Goal: Communication & Community: Participate in discussion

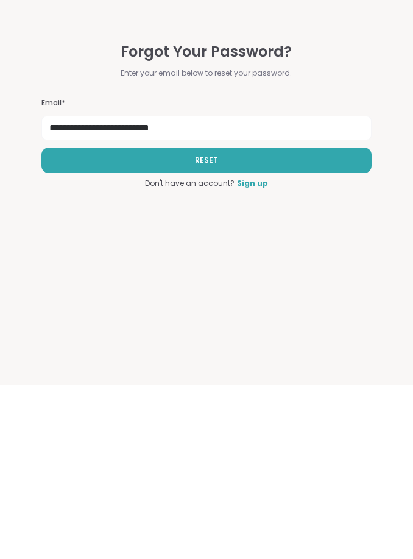
type input "**********"
click at [112, 322] on button "RESET" at bounding box center [206, 335] width 330 height 26
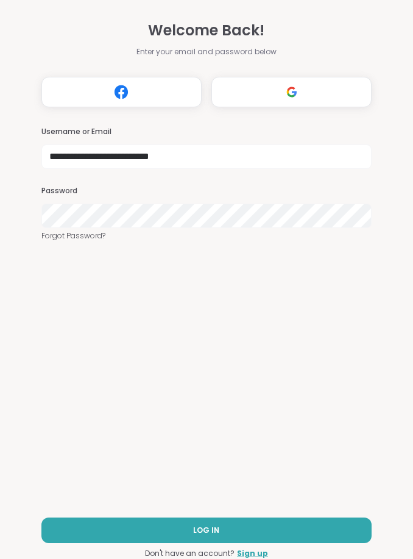
type input "**********"
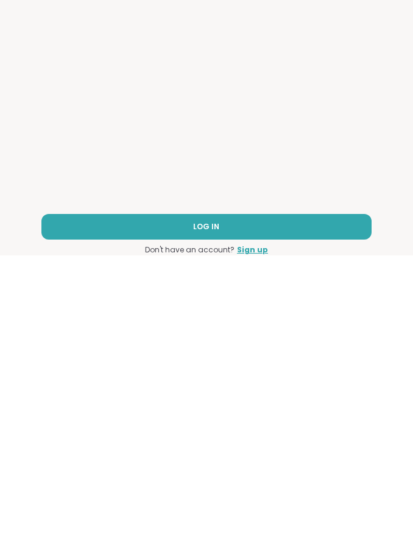
click at [131, 517] on button "LOG IN" at bounding box center [206, 530] width 330 height 26
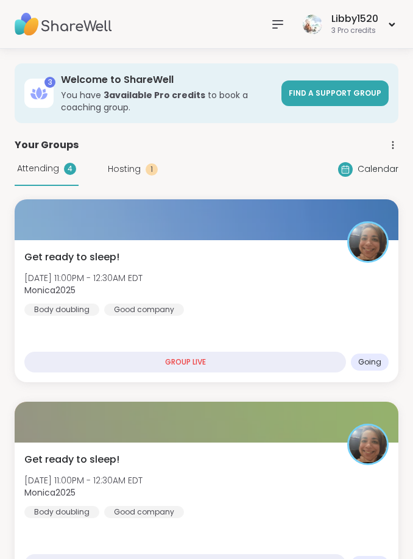
click at [247, 359] on div "GROUP LIVE" at bounding box center [185, 361] width 322 height 21
click at [271, 267] on div "Get ready to sleep! [DATE] 11:00PM - 12:30AM EDT Monica2025 Body doubling Good …" at bounding box center [206, 283] width 364 height 66
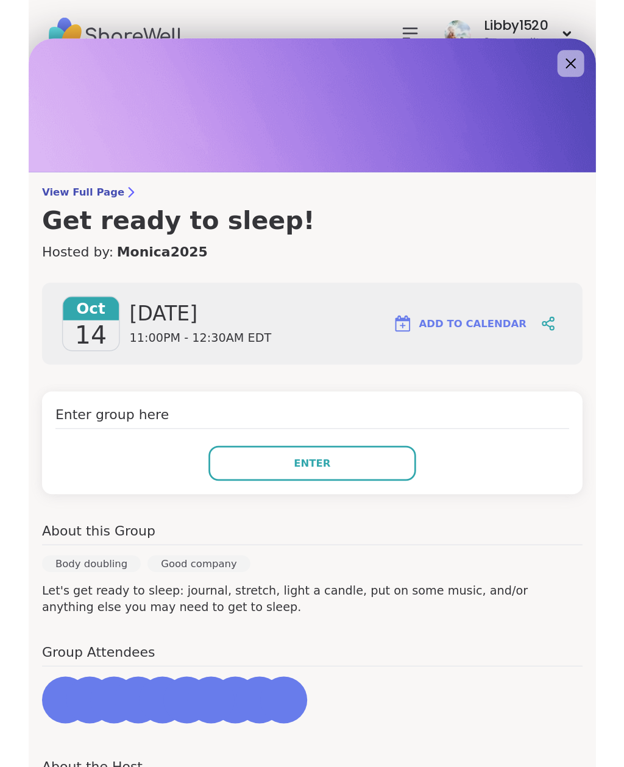
scroll to position [2, 0]
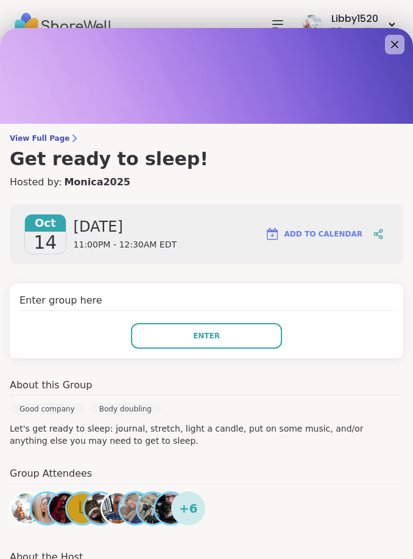
click at [232, 336] on button "Enter" at bounding box center [206, 336] width 151 height 26
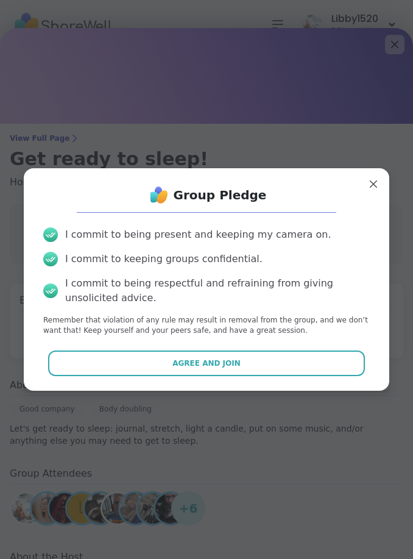
click at [236, 354] on button "Agree and Join" at bounding box center [206, 363] width 317 height 26
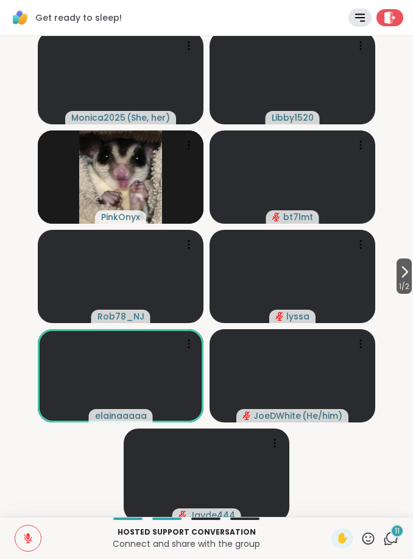
click at [400, 273] on icon at bounding box center [404, 271] width 15 height 15
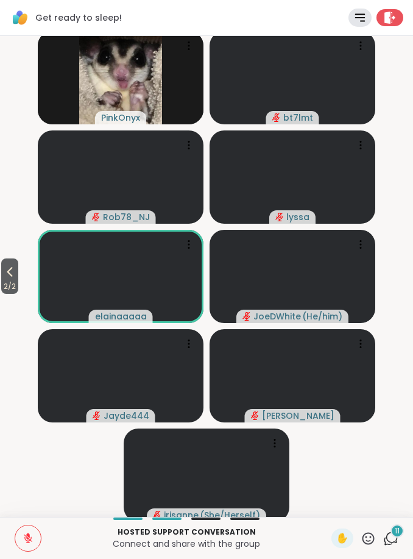
click at [14, 270] on icon at bounding box center [9, 271] width 15 height 15
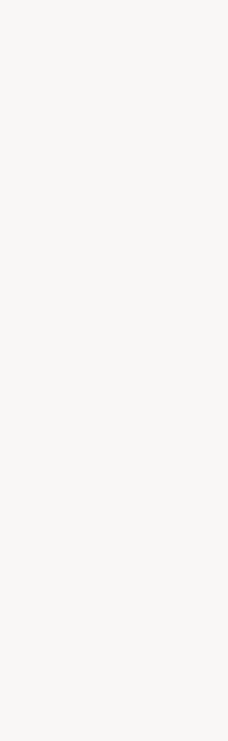
click at [134, 53] on div at bounding box center [114, 370] width 228 height 741
click at [98, 66] on div at bounding box center [114, 370] width 228 height 741
click at [143, 68] on div at bounding box center [114, 370] width 228 height 741
